Goal: Navigation & Orientation: Understand site structure

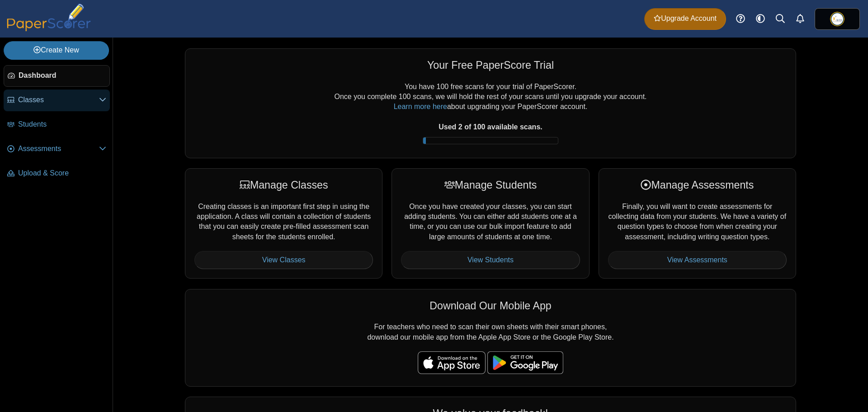
click at [30, 94] on link "Classes" at bounding box center [57, 101] width 106 height 22
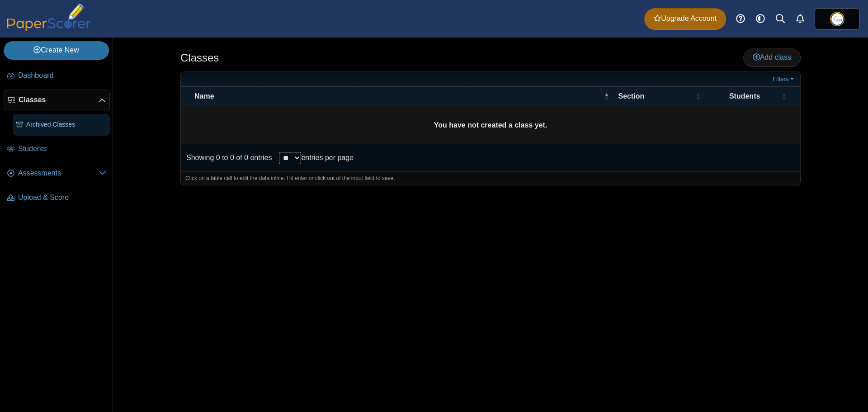
click at [40, 125] on span "Archived Classes" at bounding box center [66, 124] width 80 height 9
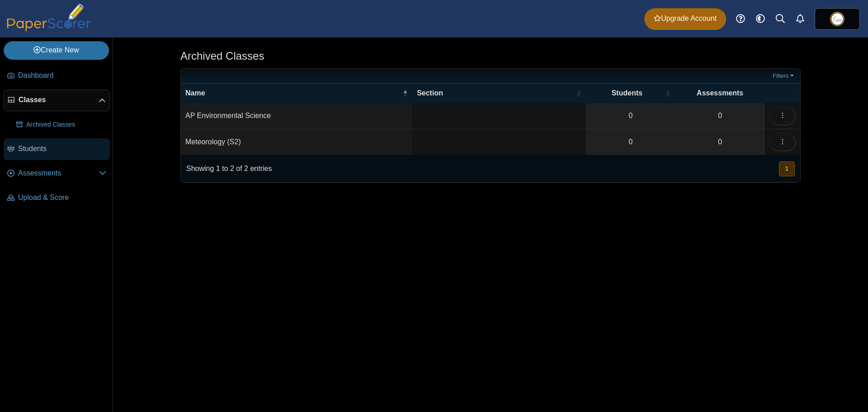
click at [48, 148] on span "Students" at bounding box center [62, 149] width 88 height 10
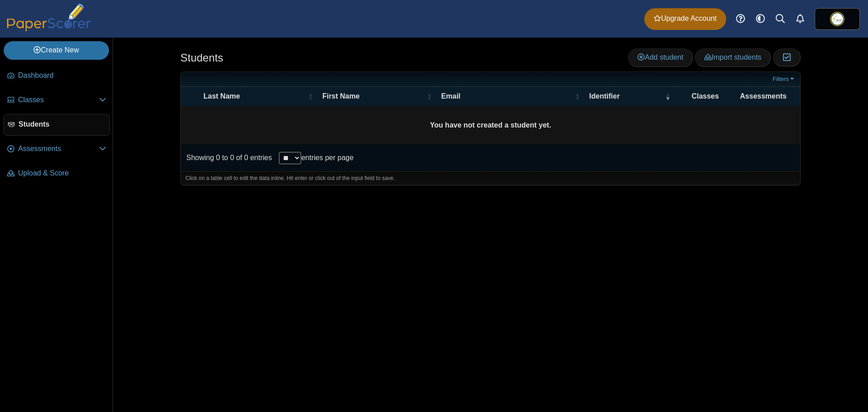
click at [60, 239] on nav "Dashboard Classes PRO" at bounding box center [56, 237] width 113 height 351
click at [67, 152] on span "Assessments" at bounding box center [58, 149] width 81 height 10
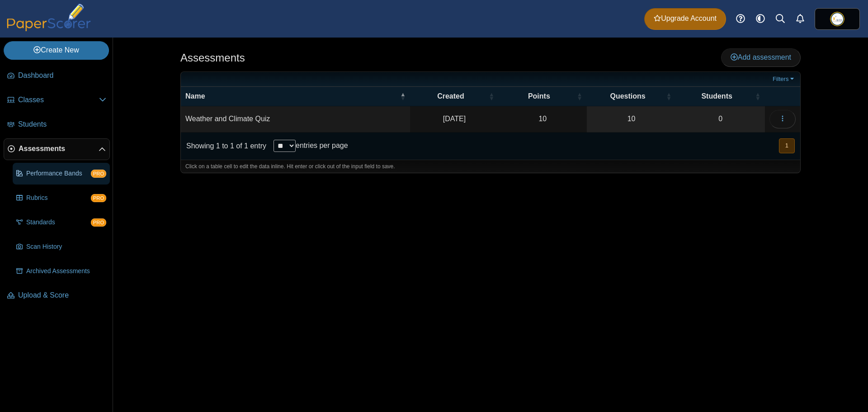
click at [51, 169] on span "Performance Bands" at bounding box center [58, 173] width 65 height 9
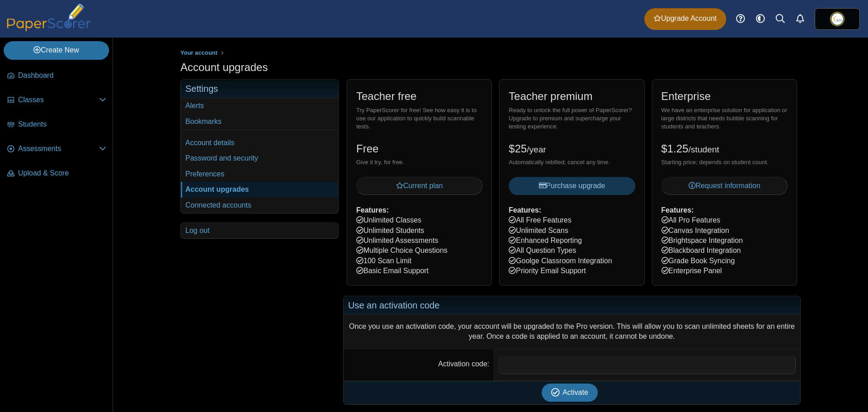
drag, startPoint x: 594, startPoint y: 270, endPoint x: 580, endPoint y: 268, distance: 14.7
click at [580, 268] on div "Teacher premium Ready to unlock the full power of PaperScorer? Upgrade to premi…" at bounding box center [571, 182] width 145 height 206
click at [586, 268] on div "Teacher premium Ready to unlock the full power of PaperScorer? Upgrade to premi…" at bounding box center [571, 182] width 145 height 206
